Goal: Communication & Community: Participate in discussion

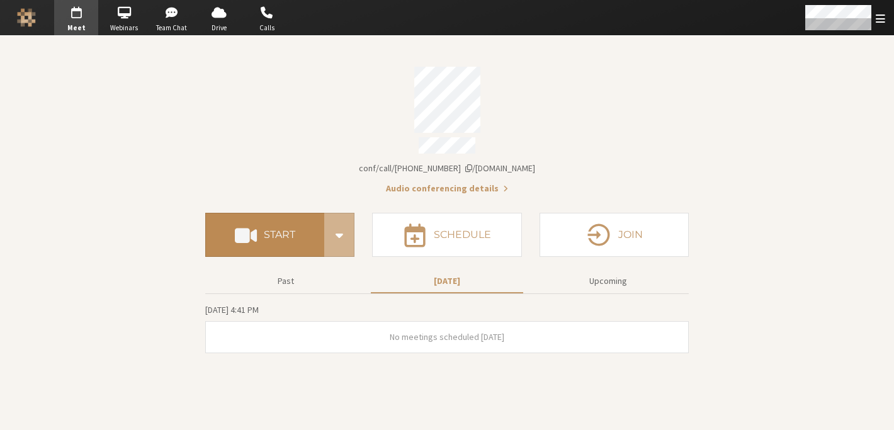
click at [298, 225] on button "Start" at bounding box center [264, 235] width 119 height 44
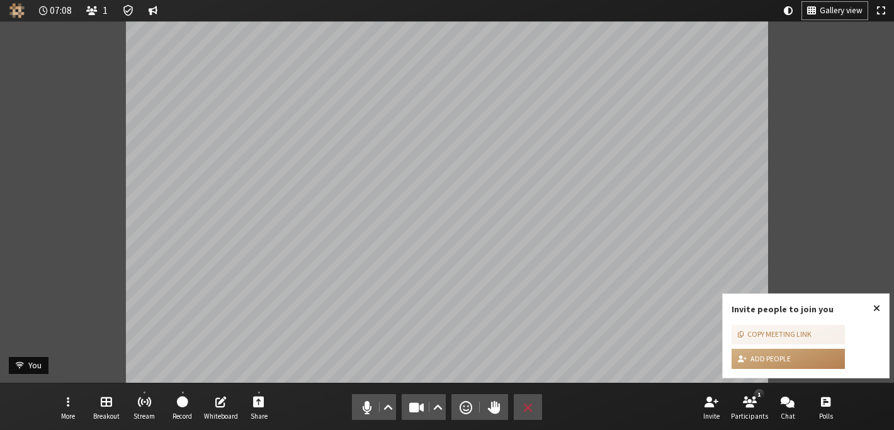
click at [878, 311] on span "Close popover" at bounding box center [876, 308] width 7 height 10
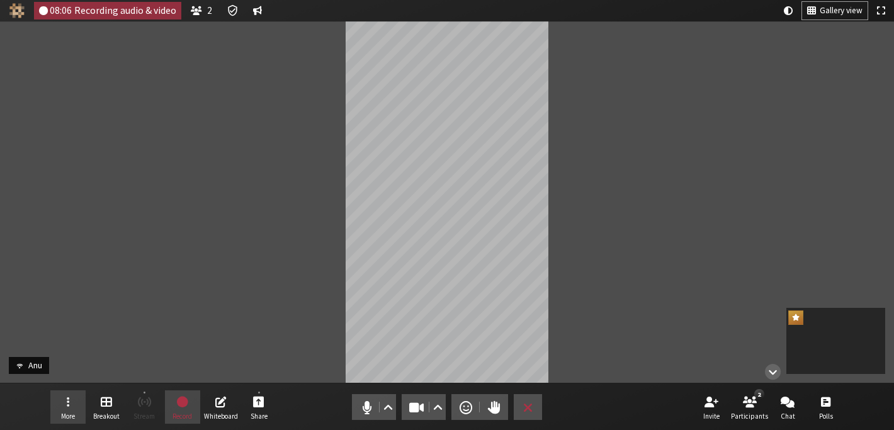
click at [57, 411] on button "More" at bounding box center [67, 407] width 35 height 34
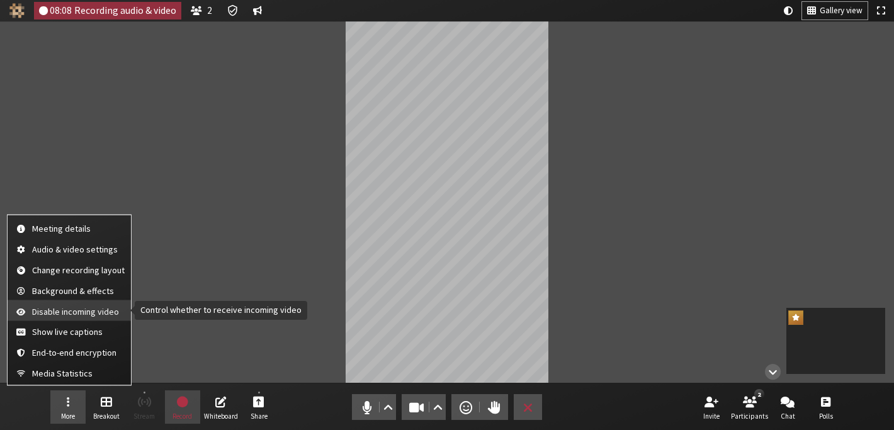
click at [61, 318] on button "Disable incoming video" at bounding box center [69, 310] width 123 height 21
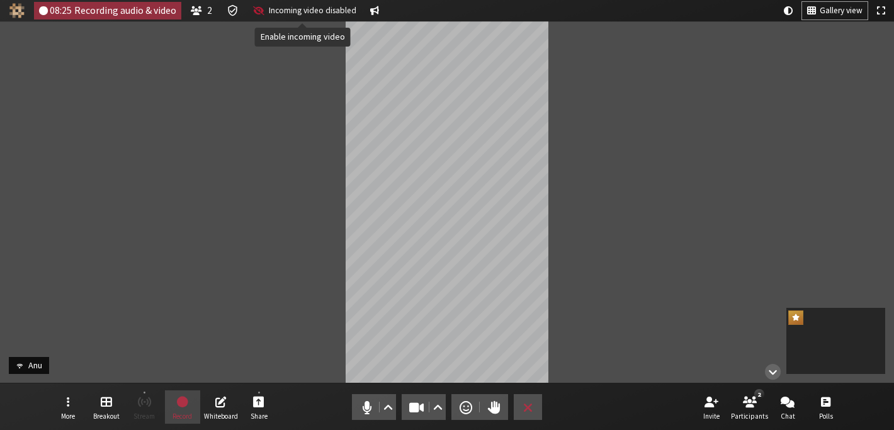
click at [318, 8] on span "Incoming video disabled" at bounding box center [312, 10] width 87 height 9
click at [67, 405] on span "Open menu" at bounding box center [68, 401] width 3 height 14
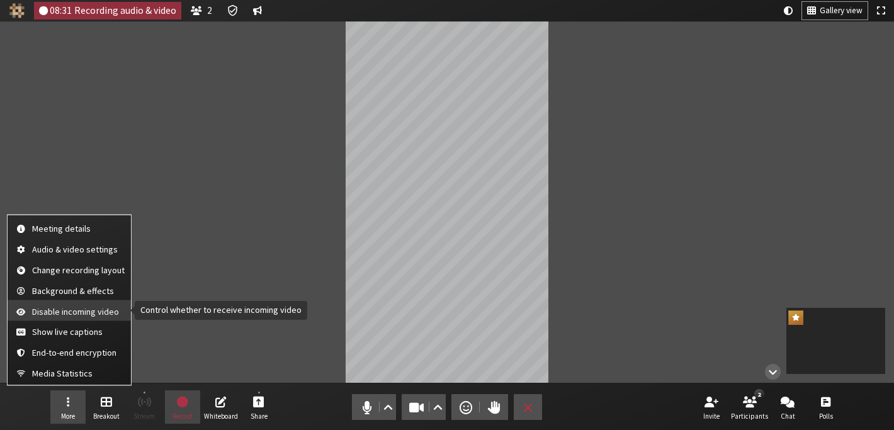
click at [53, 306] on span "Disable incoming video" at bounding box center [78, 310] width 92 height 9
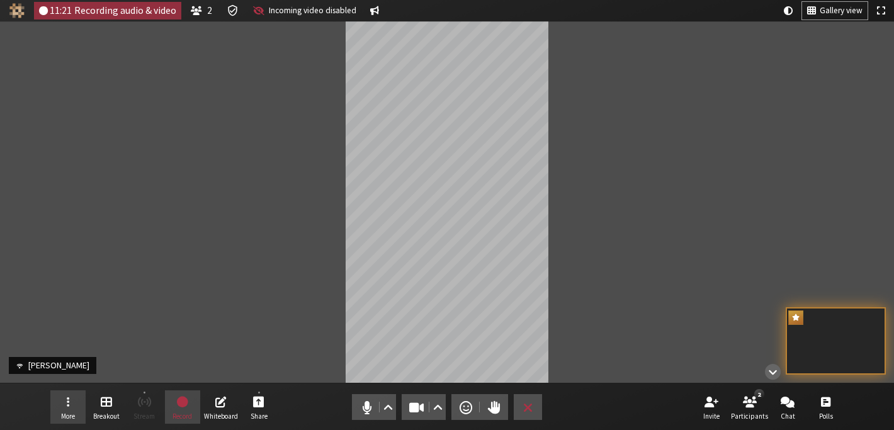
click at [76, 403] on button "More" at bounding box center [67, 407] width 35 height 34
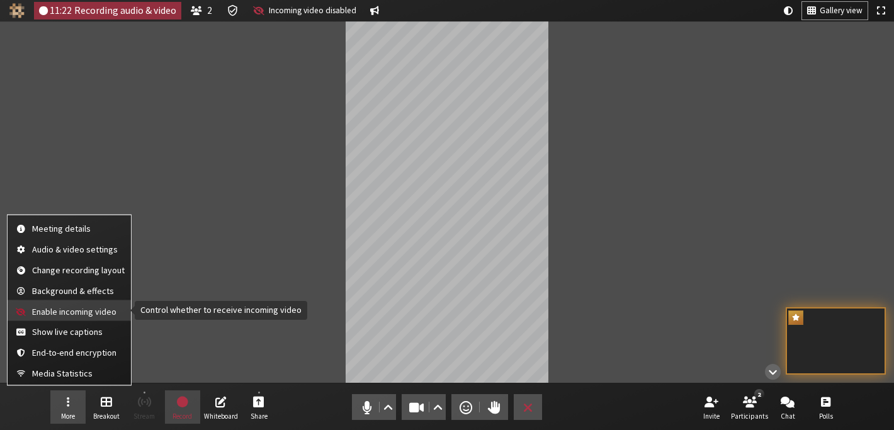
click at [62, 317] on button "Enable incoming video" at bounding box center [69, 310] width 123 height 21
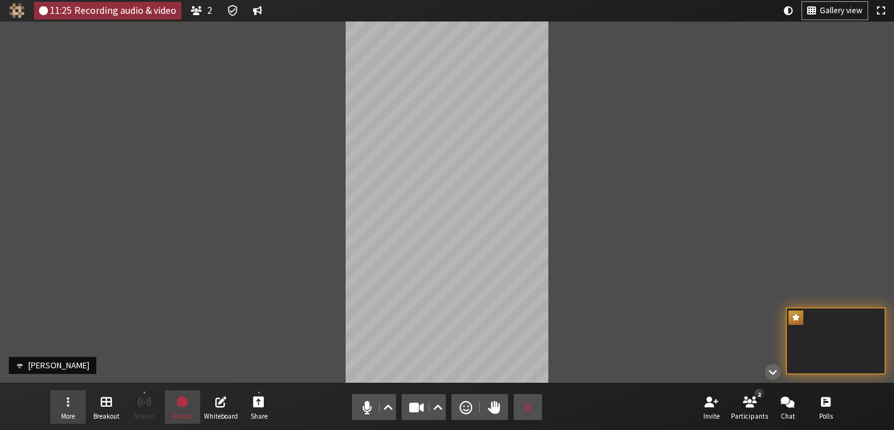
click at [74, 395] on button "More" at bounding box center [67, 407] width 35 height 34
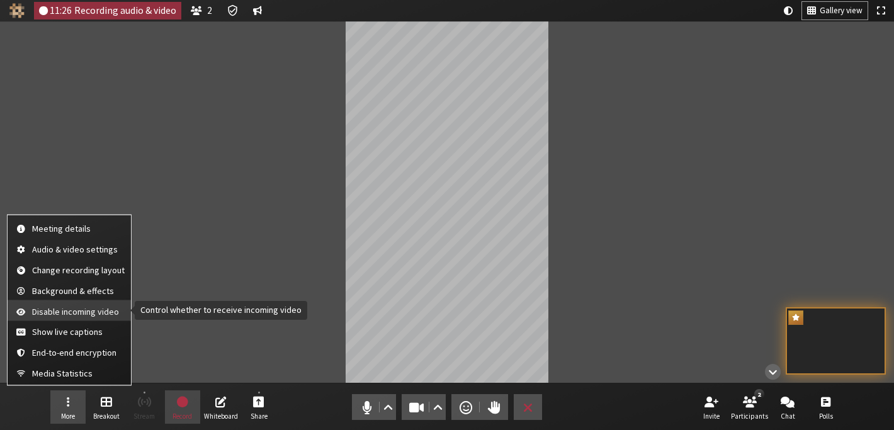
click at [69, 316] on span "Disable incoming video" at bounding box center [78, 310] width 92 height 9
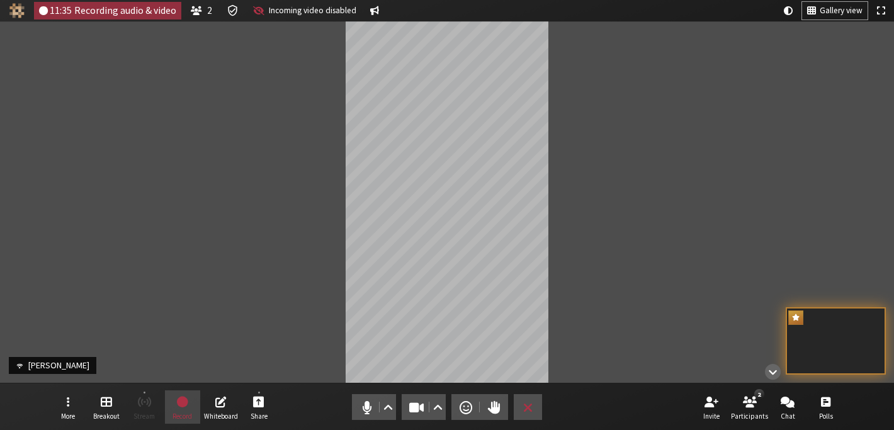
click at [265, 182] on div "Participant" at bounding box center [447, 201] width 894 height 361
click at [528, 406] on span "End or leave meeting" at bounding box center [527, 407] width 9 height 18
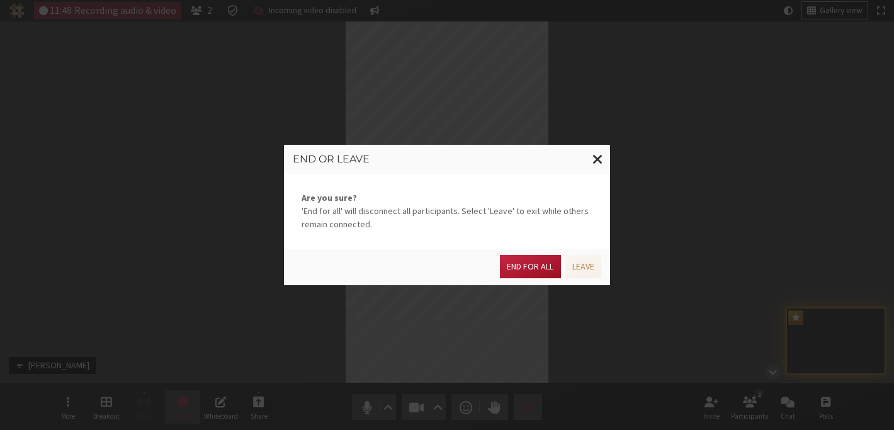
click at [540, 269] on button "End for all" at bounding box center [530, 266] width 60 height 23
